Goal: Register for event/course

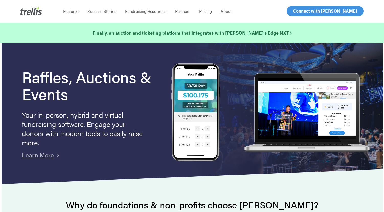
drag, startPoint x: 296, startPoint y: 11, endPoint x: 293, endPoint y: 13, distance: 3.9
click at [296, 11] on span "Log In" at bounding box center [299, 11] width 12 height 6
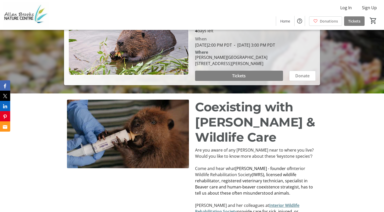
scroll to position [255, 0]
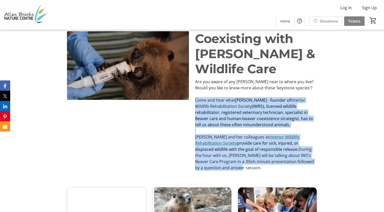
drag, startPoint x: 195, startPoint y: 106, endPoint x: 305, endPoint y: 166, distance: 125.0
click at [305, 166] on div "Are you aware of any Beavers near to where you live?Would you like to know more…" at bounding box center [256, 124] width 122 height 92
copy div "Come and hear what Eva Hartmann - founder of Interior Wildlife Rehabilitation S…"
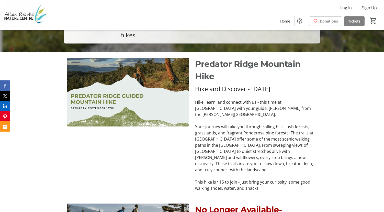
scroll to position [179, 0]
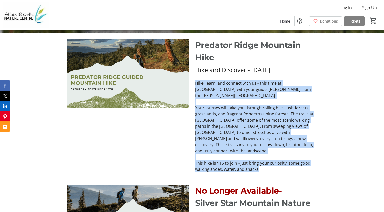
drag, startPoint x: 195, startPoint y: 92, endPoint x: 262, endPoint y: 170, distance: 103.1
click at [262, 170] on div "Hike and Discover - [DATE] Hike, learn, and connect with us - this time at [GEO…" at bounding box center [256, 118] width 122 height 107
copy div "Hike, learn, and connect with us - this time at [GEOGRAPHIC_DATA] with your gui…"
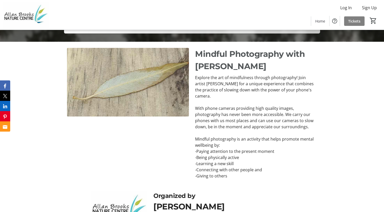
scroll to position [230, 0]
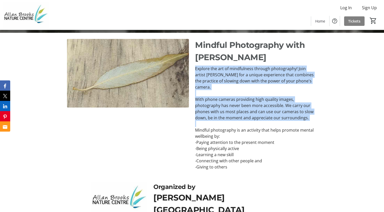
drag, startPoint x: 195, startPoint y: 105, endPoint x: 311, endPoint y: 161, distance: 128.7
click at [311, 161] on div "Explore the art of mindfulness through photography! Join artist Alison Beaumont…" at bounding box center [256, 117] width 122 height 104
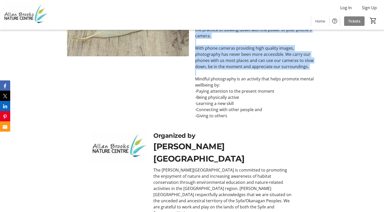
copy div "Explore the art of mindfulness through photography! Join artist Alison Beaumont…"
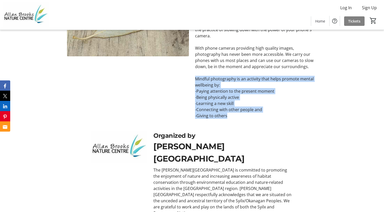
drag, startPoint x: 195, startPoint y: 115, endPoint x: 234, endPoint y: 152, distance: 53.7
click at [235, 119] on div "Explore the art of mindfulness through photography! Join artist Alison Beaumont…" at bounding box center [256, 66] width 122 height 104
copy div "Mindful photography is an activity that helps promote mental wellbeing by: -Pay…"
click at [349, 22] on span "Tickets" at bounding box center [354, 20] width 12 height 5
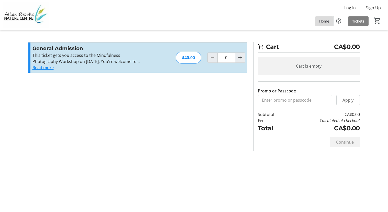
click at [328, 19] on span "Home" at bounding box center [324, 20] width 10 height 5
